Goal: Transaction & Acquisition: Obtain resource

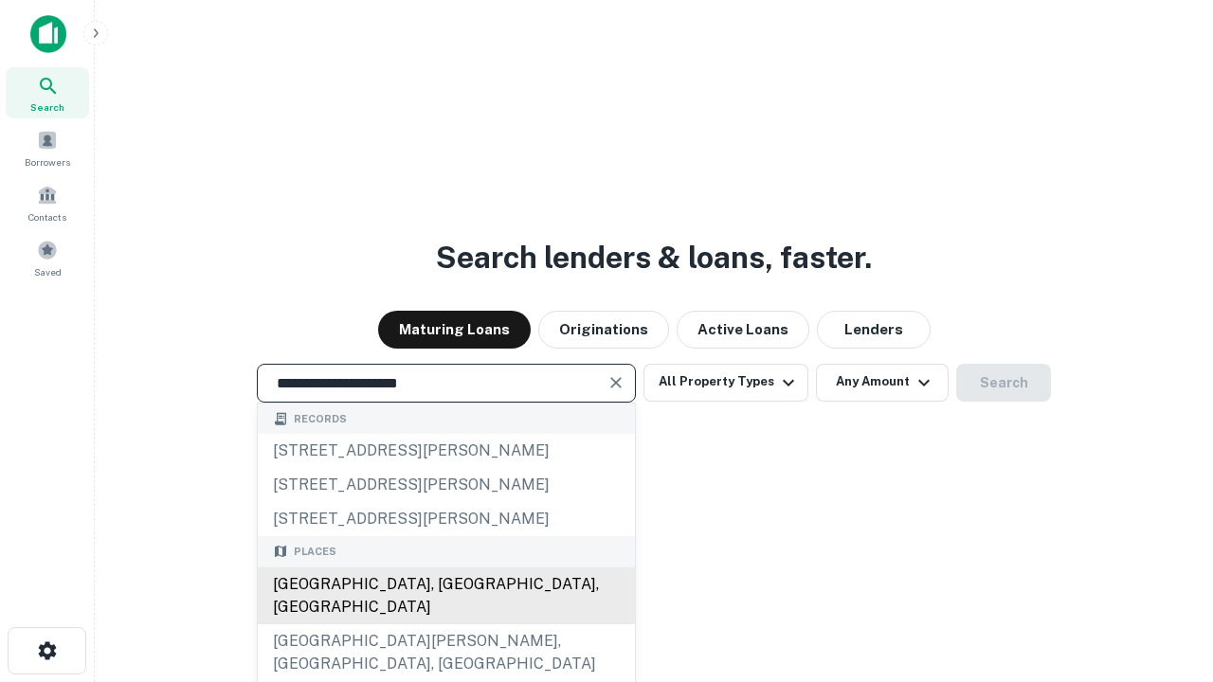
click at [445, 624] on div "Santa Monica, CA, USA" at bounding box center [446, 596] width 377 height 57
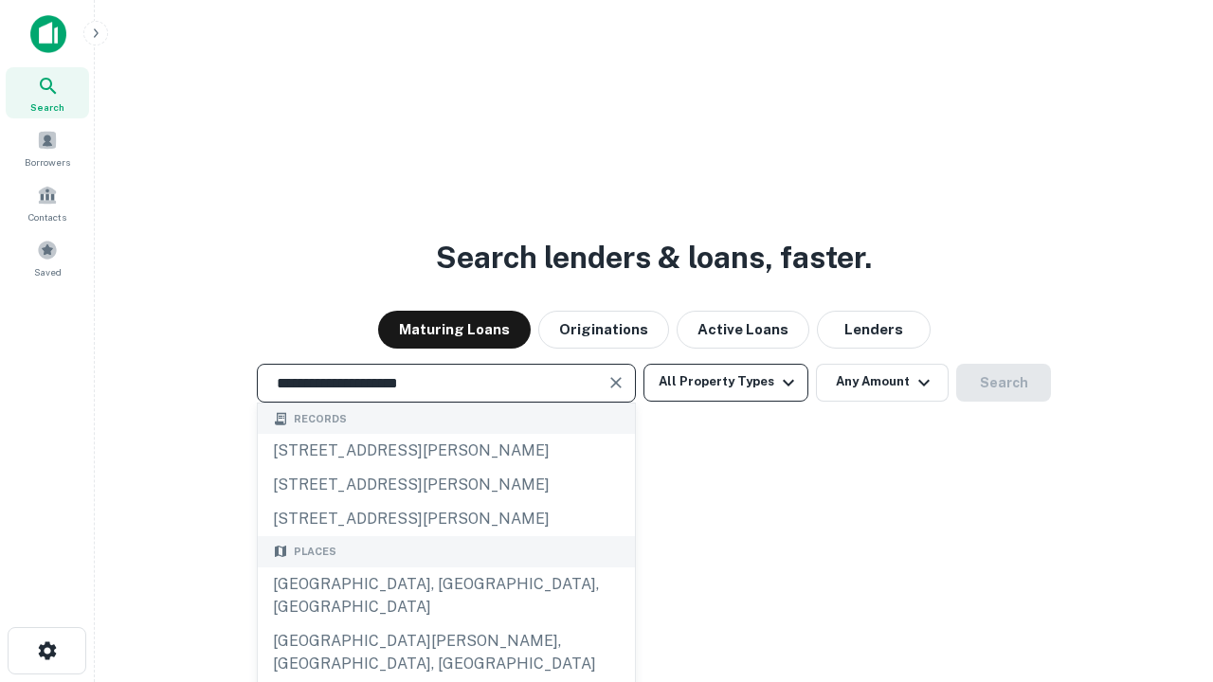
type input "**********"
click at [726, 382] on button "All Property Types" at bounding box center [725, 383] width 165 height 38
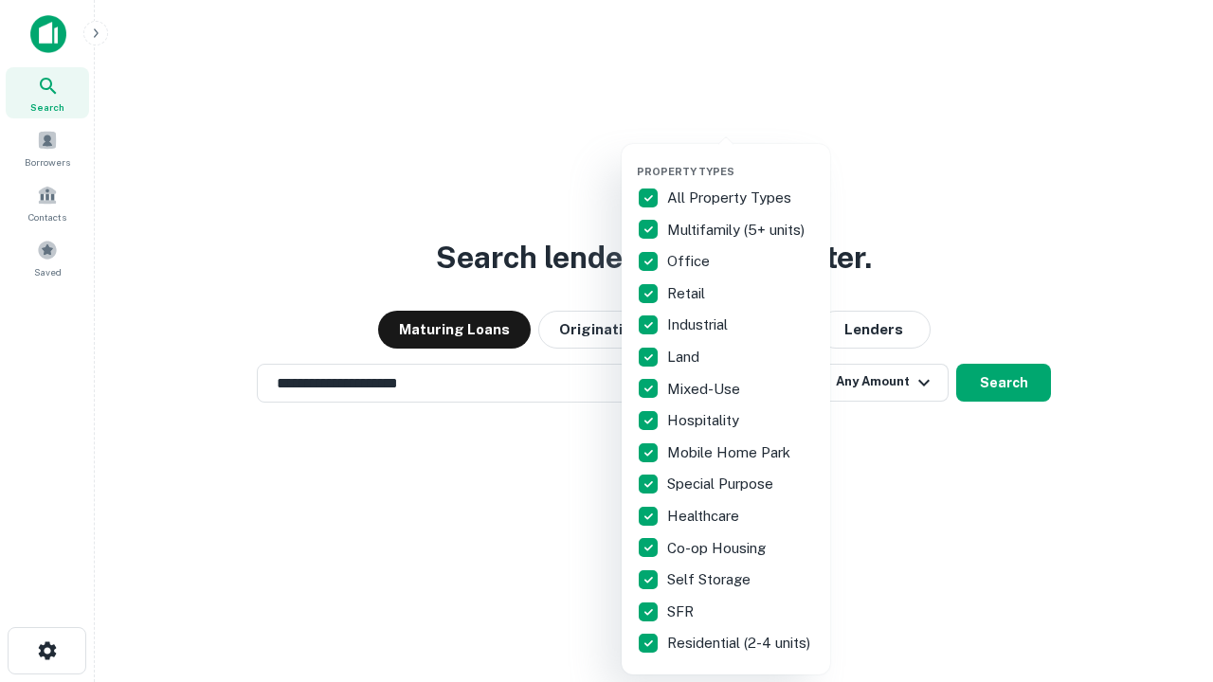
click at [741, 159] on button "button" at bounding box center [741, 159] width 208 height 1
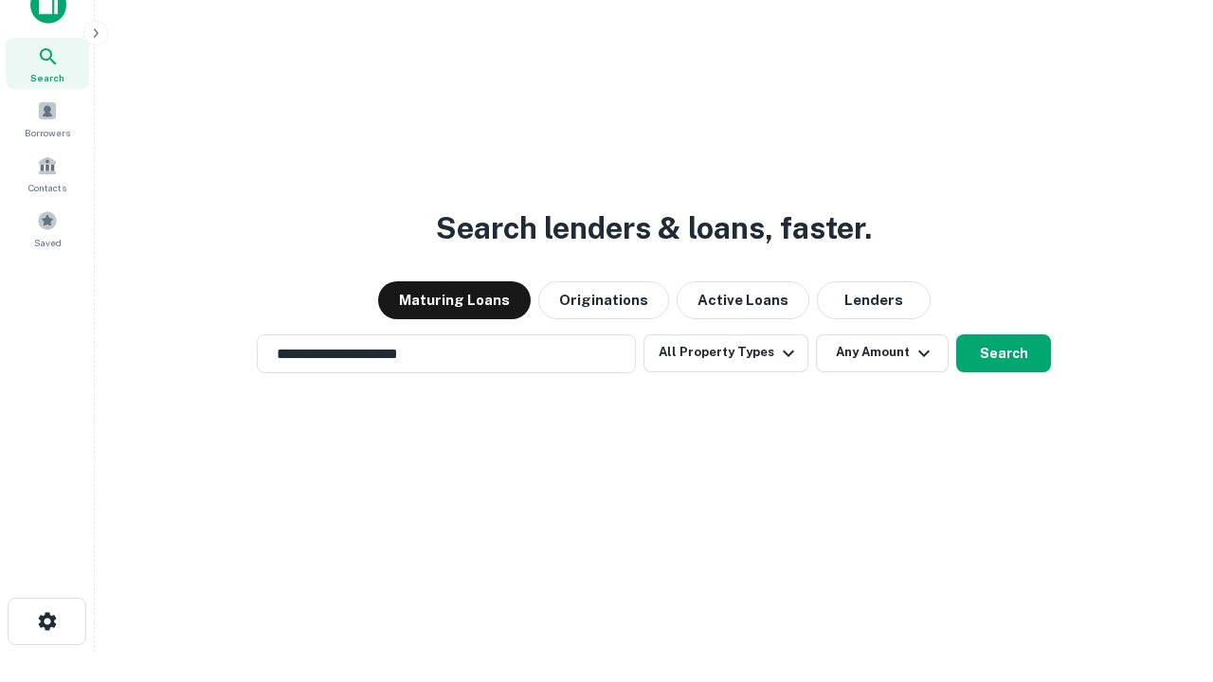
scroll to position [11, 228]
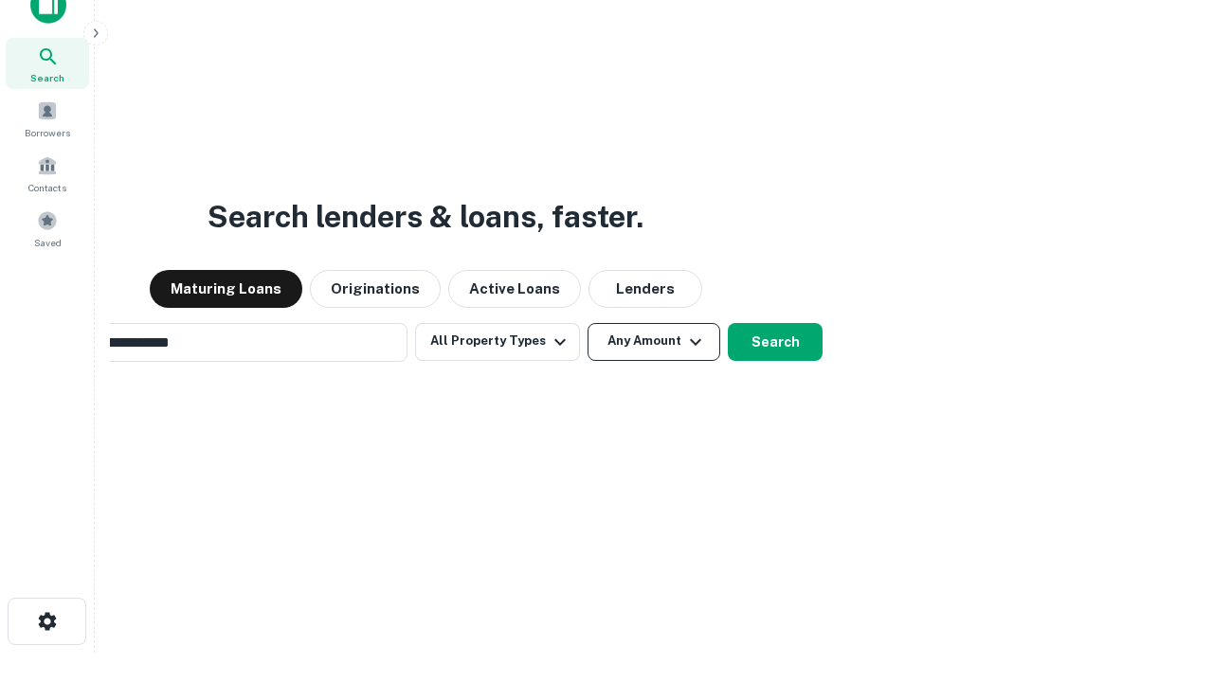
click at [588, 323] on button "Any Amount" at bounding box center [654, 342] width 133 height 38
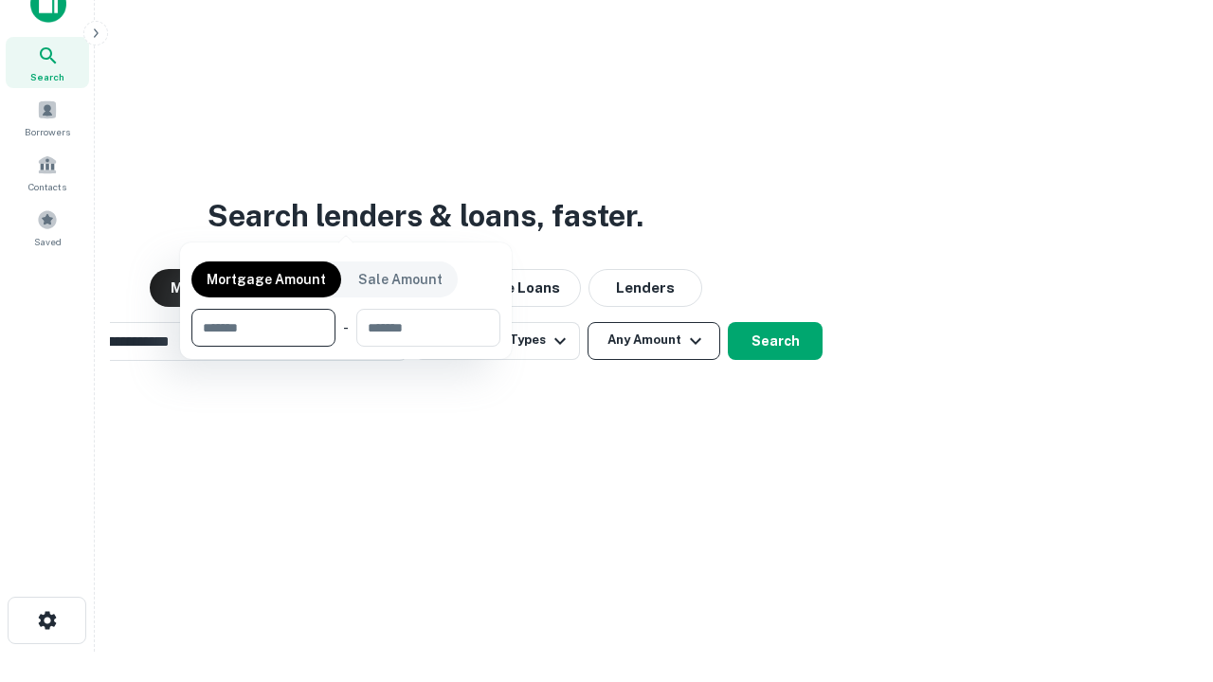
scroll to position [136, 536]
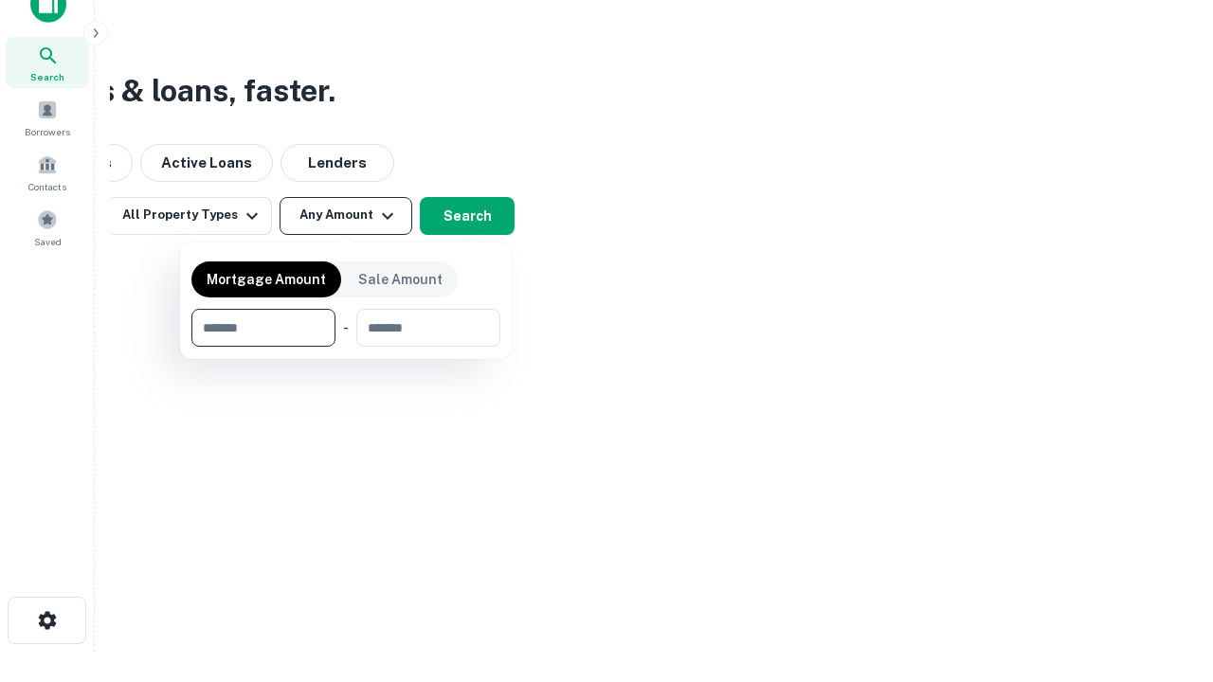
type input "*******"
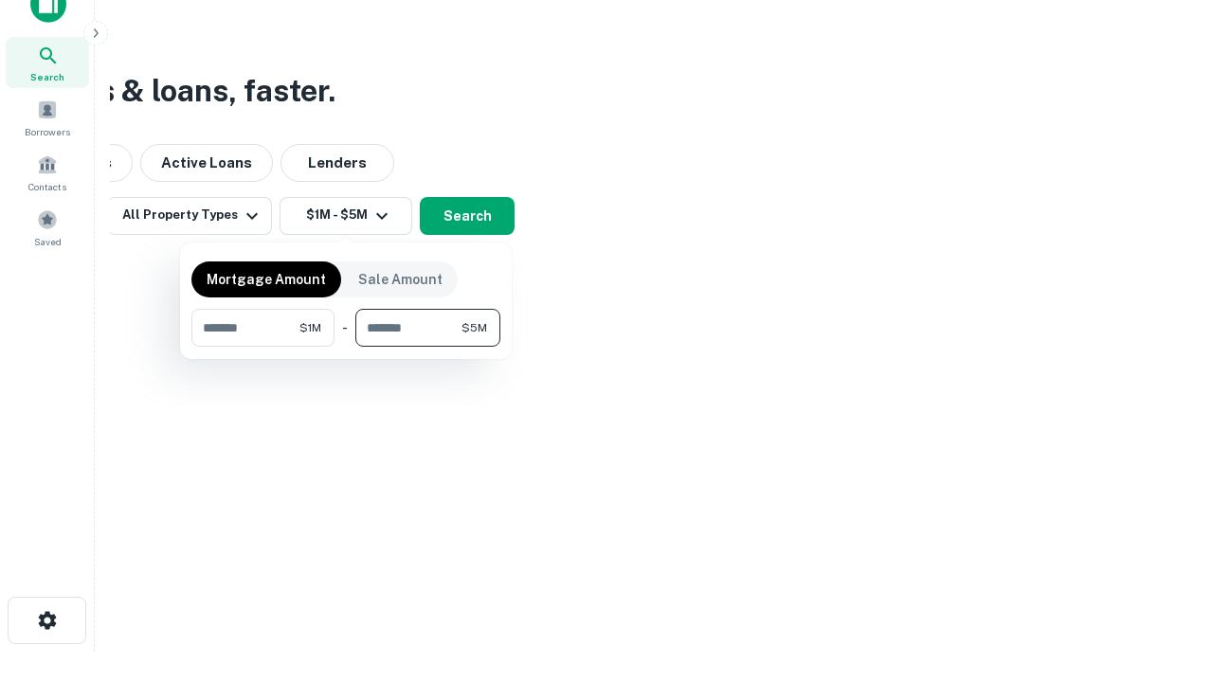
type input "*******"
click at [346, 347] on button "button" at bounding box center [345, 347] width 309 height 1
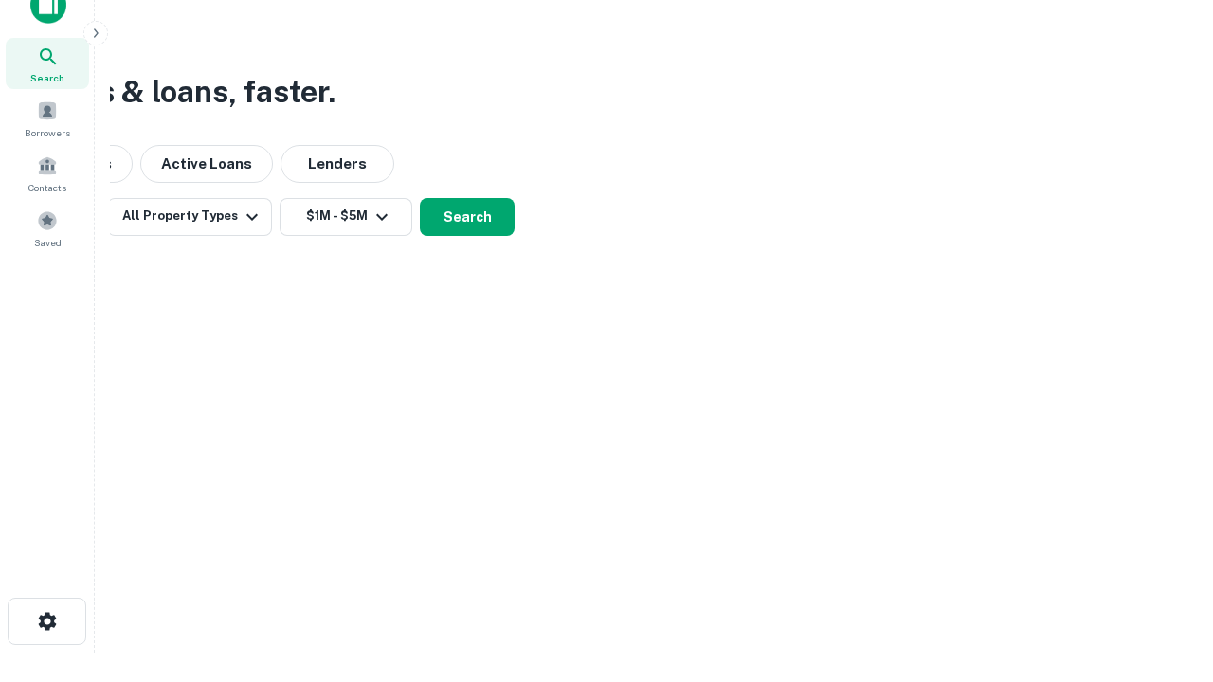
scroll to position [11, 350]
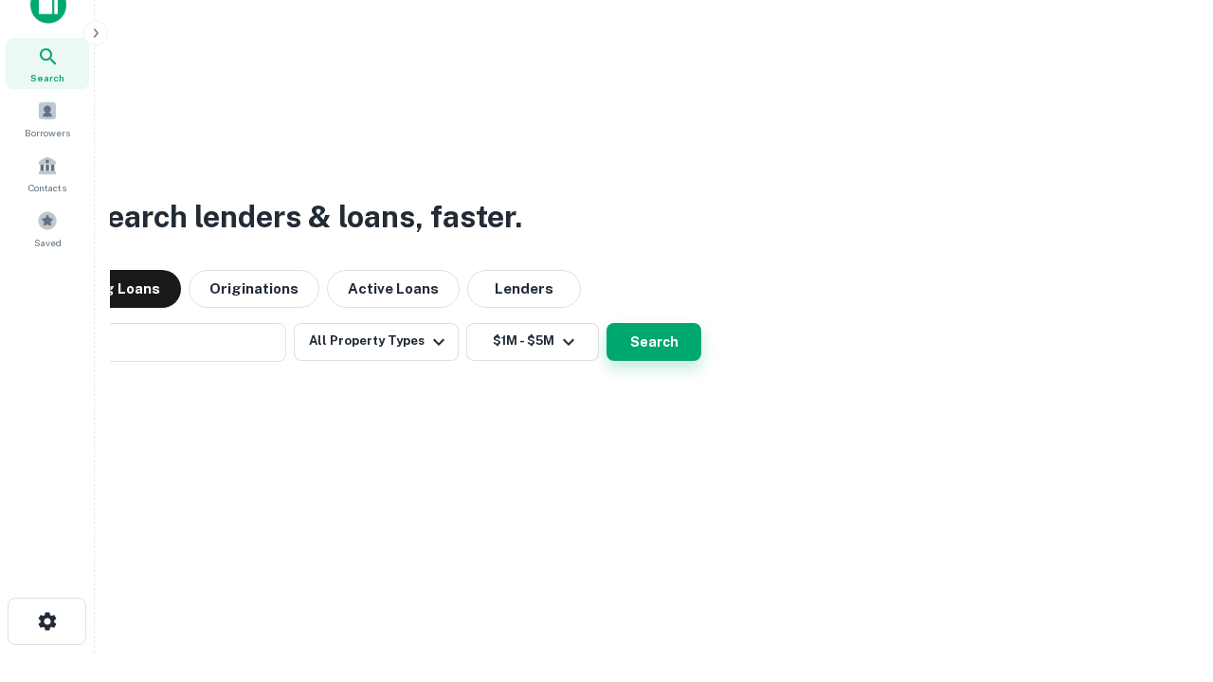
click at [606, 323] on button "Search" at bounding box center [653, 342] width 95 height 38
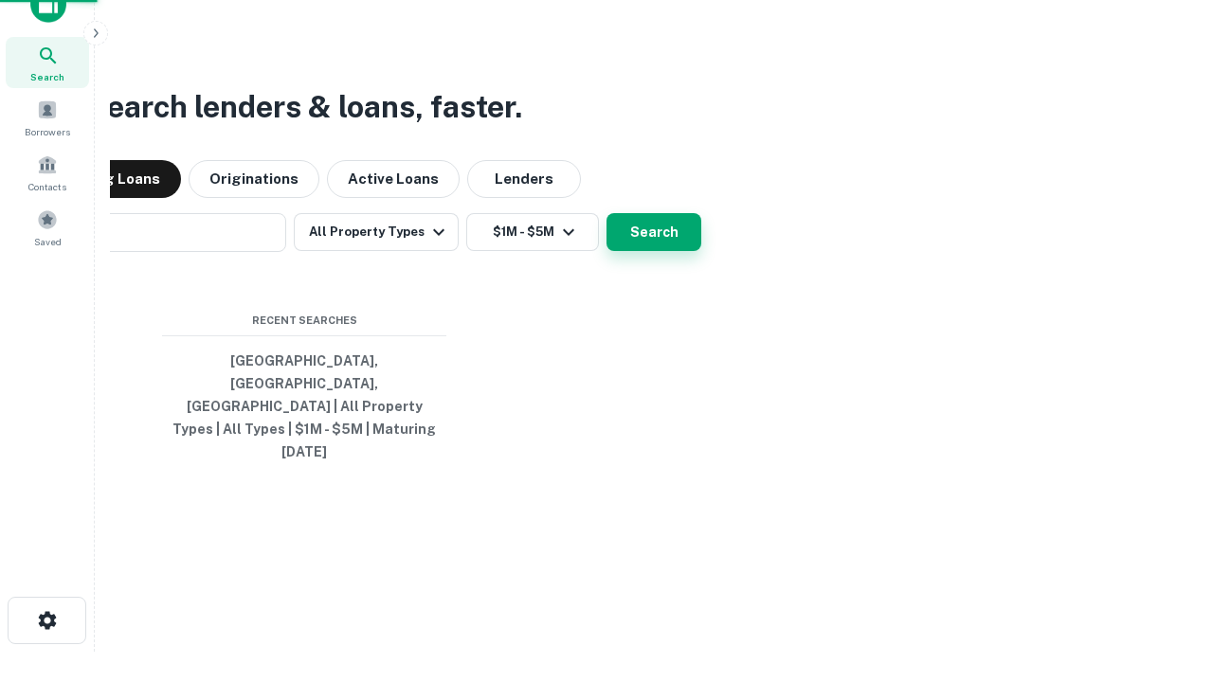
scroll to position [50, 536]
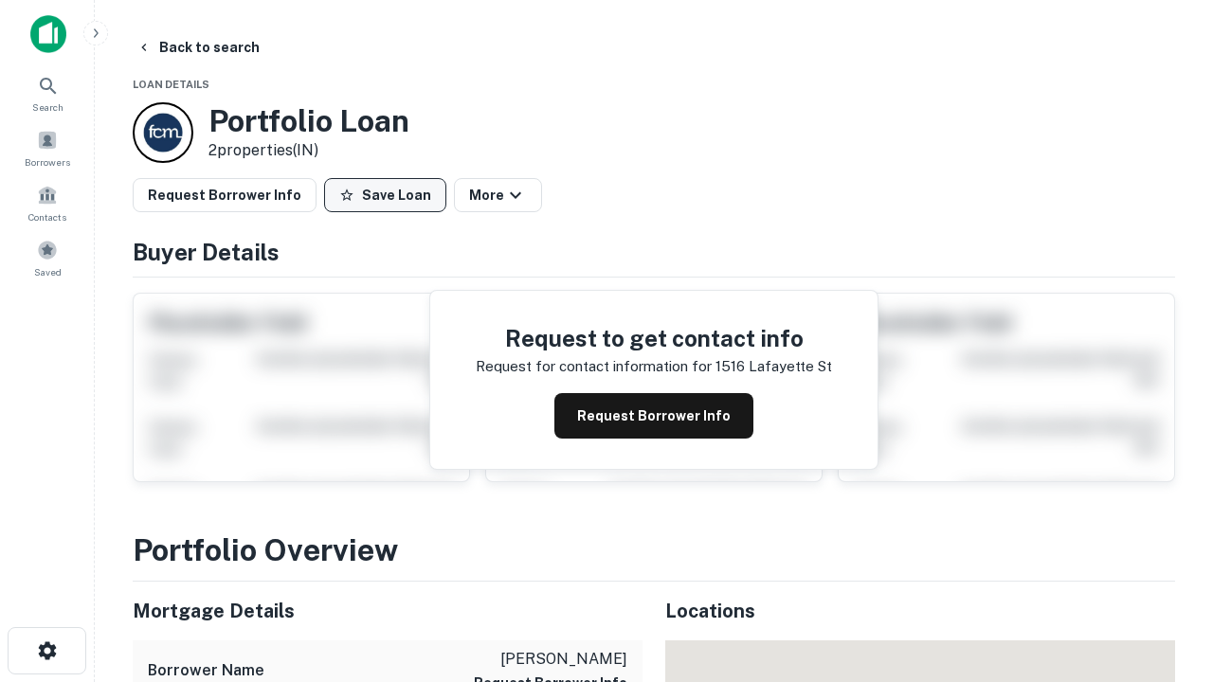
click at [385, 195] on button "Save Loan" at bounding box center [385, 195] width 122 height 34
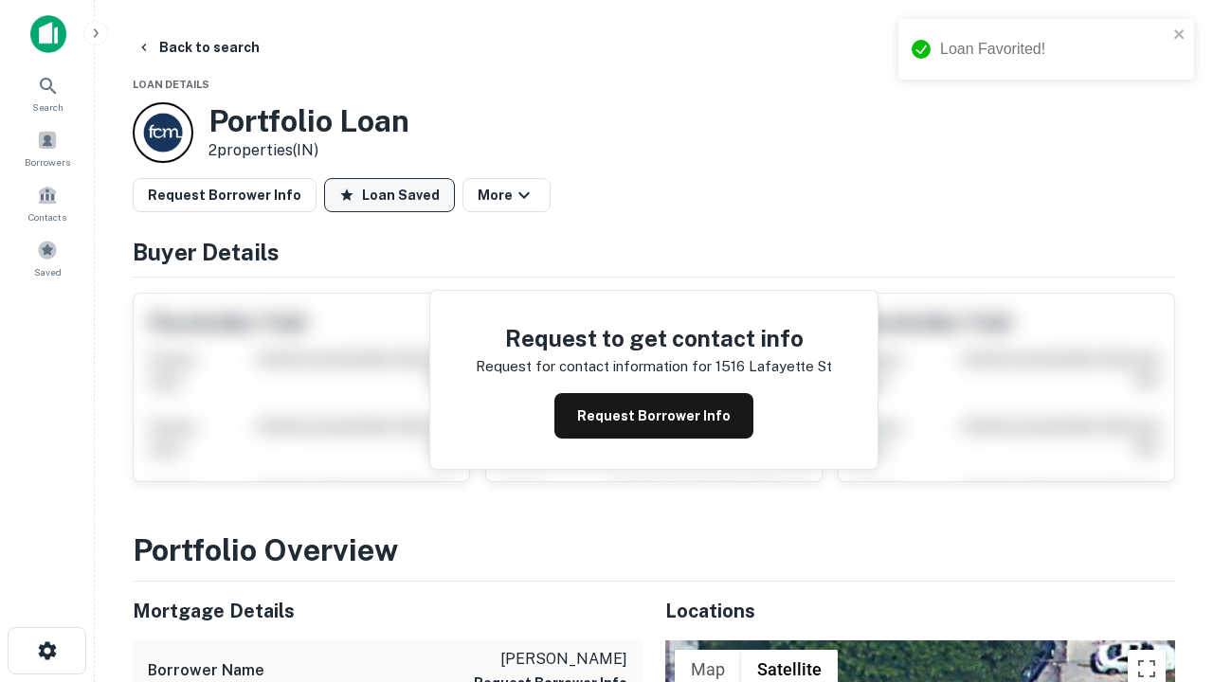
click at [389, 195] on button "Loan Saved" at bounding box center [389, 195] width 131 height 34
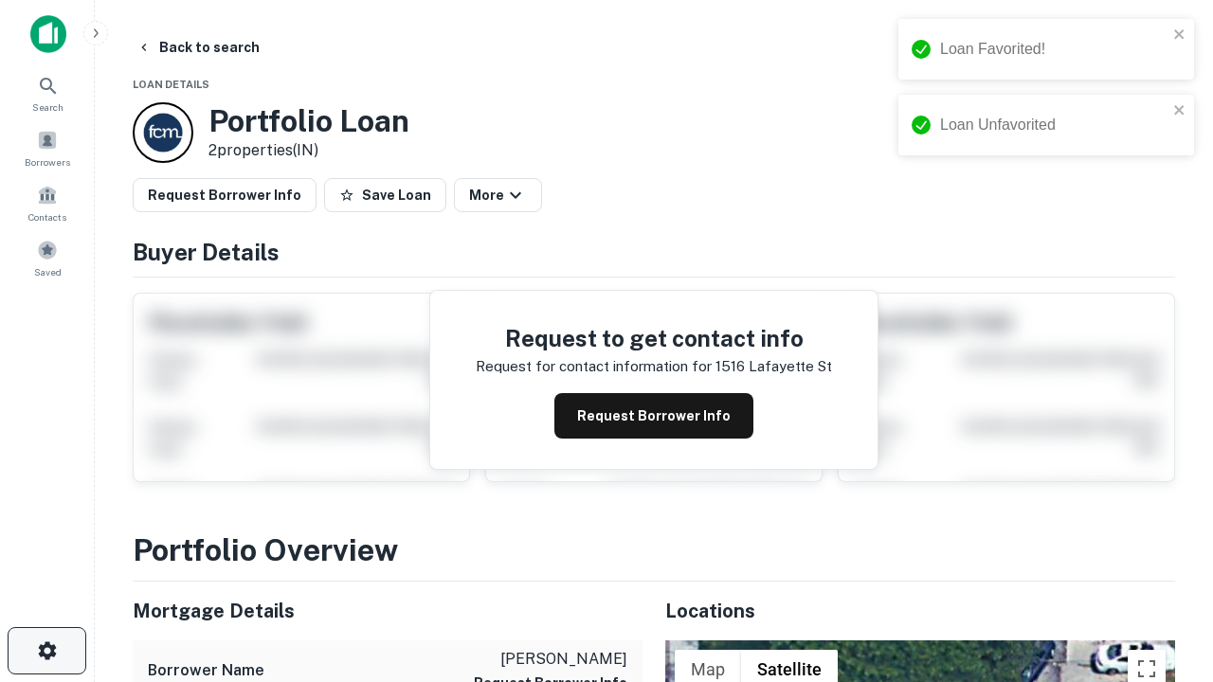
click at [46, 651] on icon "button" at bounding box center [47, 651] width 23 height 23
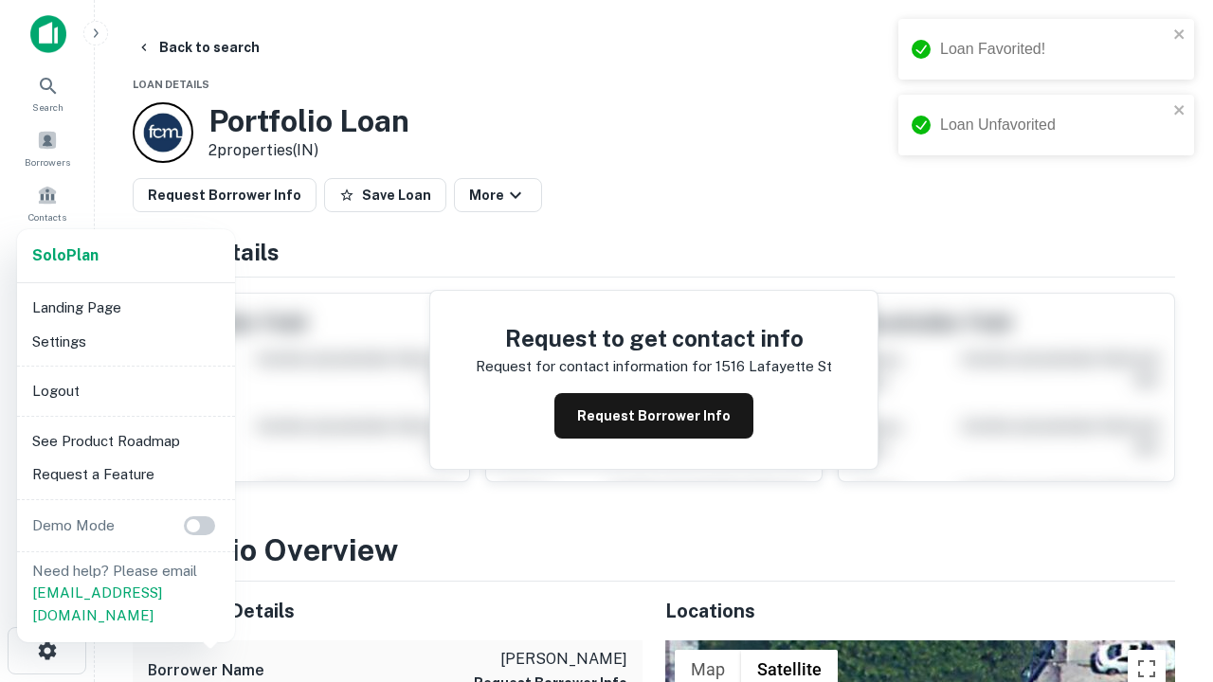
click at [125, 390] on li "Logout" at bounding box center [126, 391] width 203 height 34
